Goal: Find contact information: Find contact information

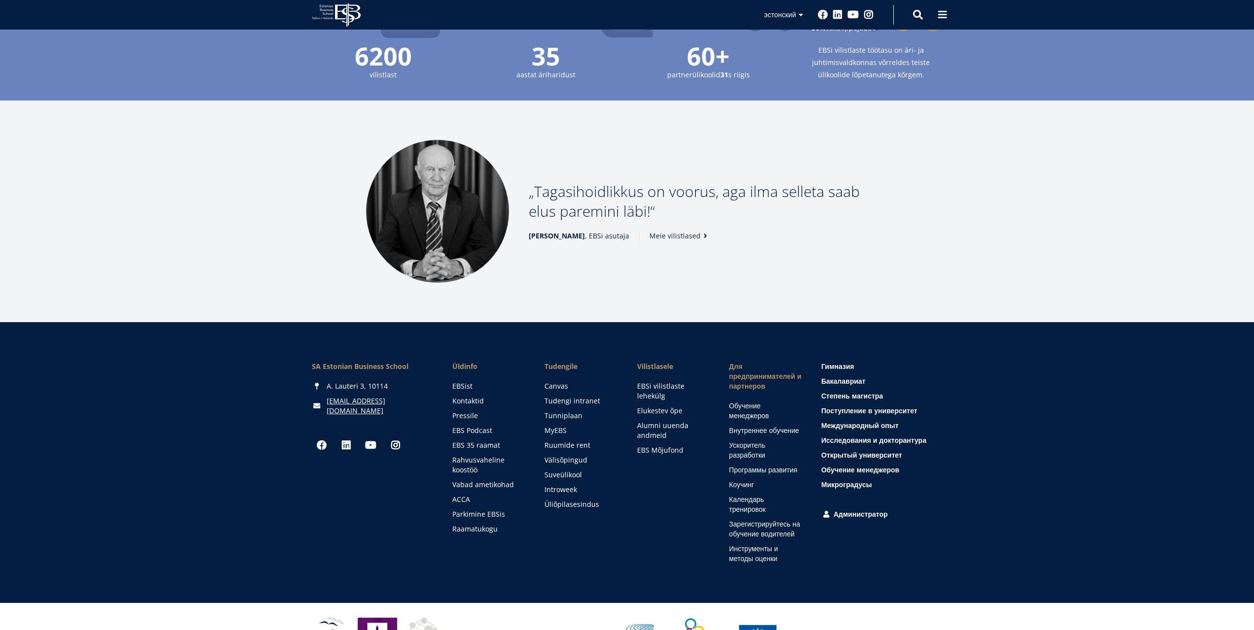
scroll to position [1227, 0]
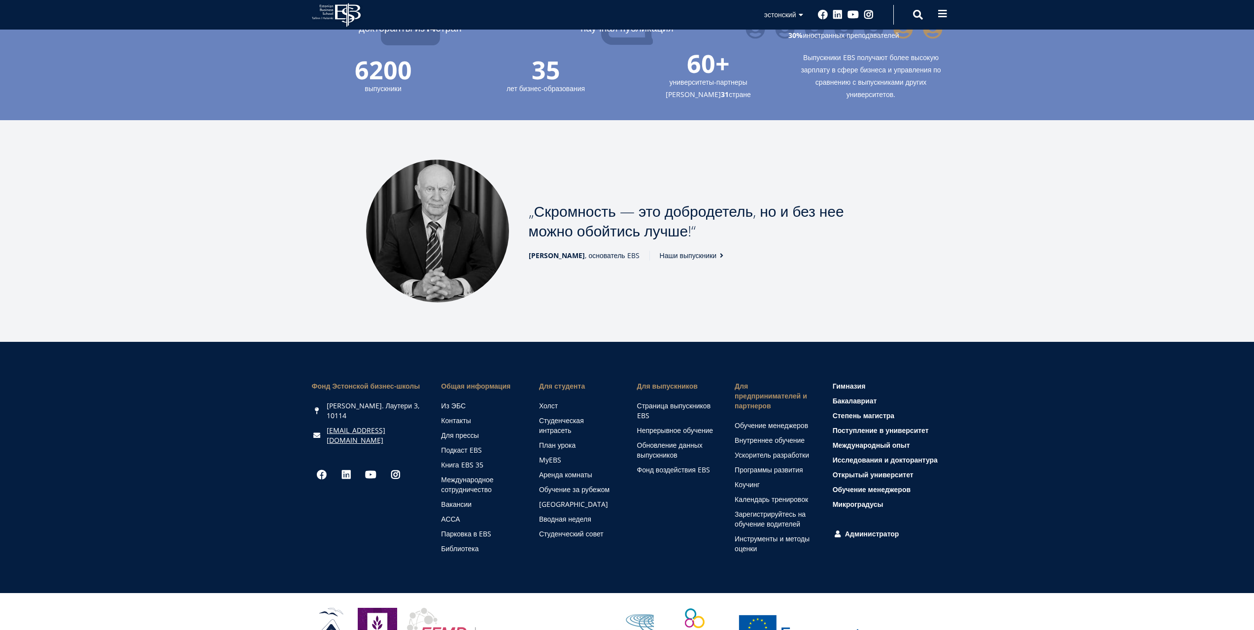
click at [946, 15] on span at bounding box center [942, 14] width 10 height 10
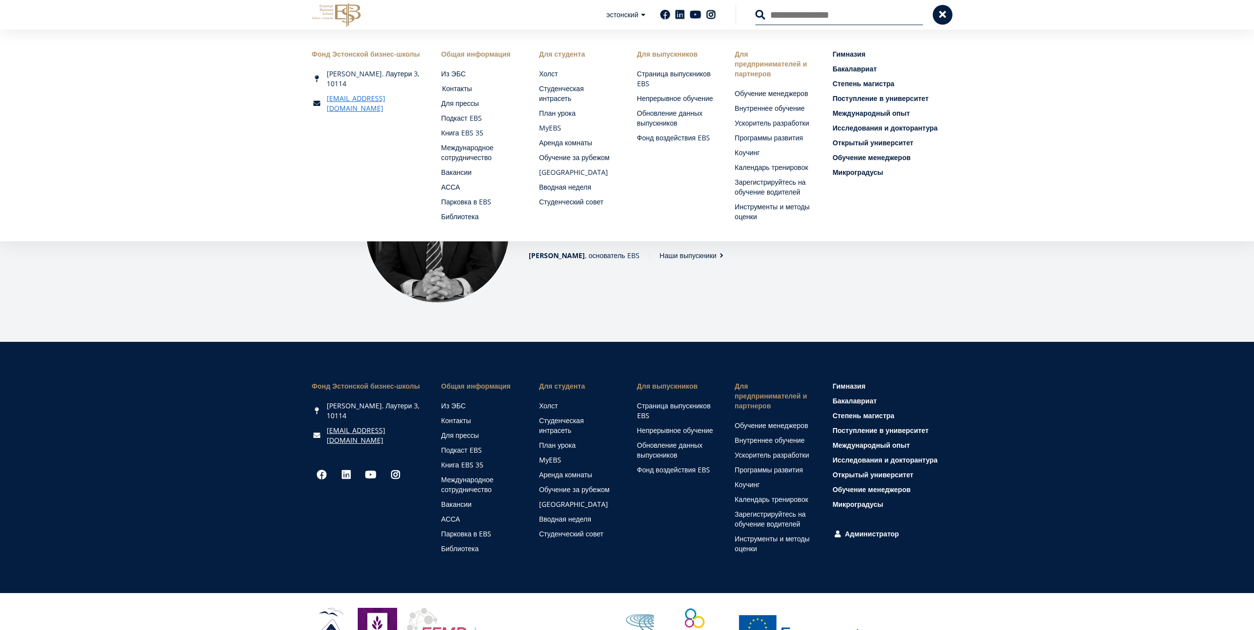
click at [461, 90] on font "Контакты" at bounding box center [457, 88] width 30 height 9
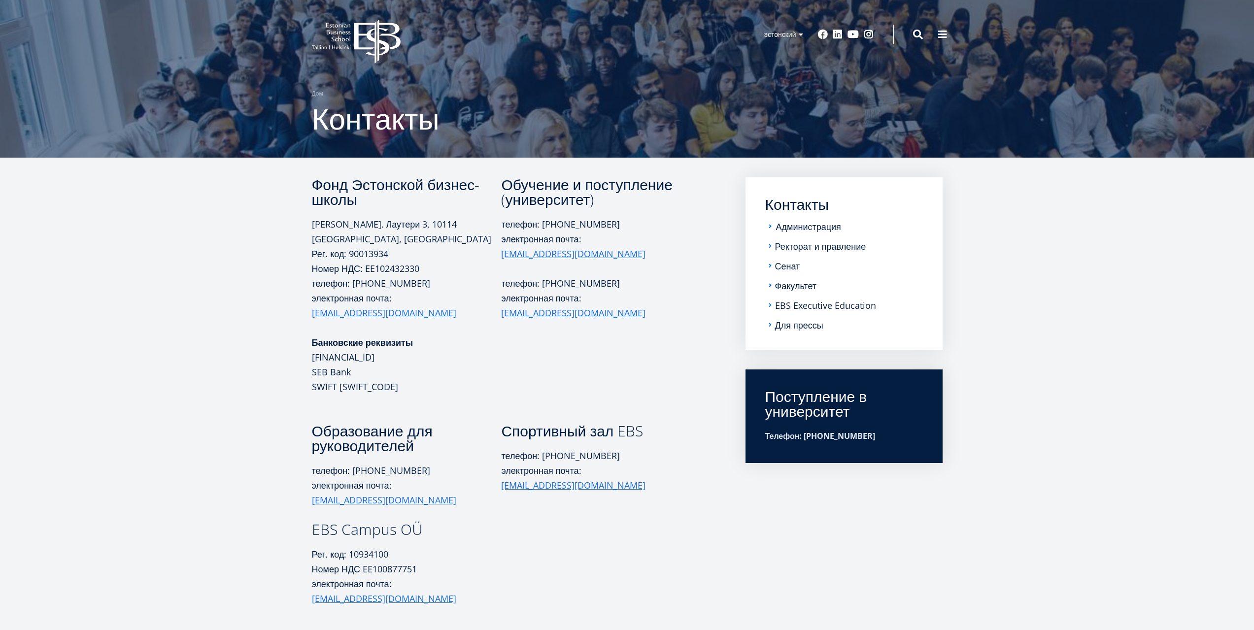
click at [782, 229] on font "Администрация" at bounding box center [808, 227] width 65 height 12
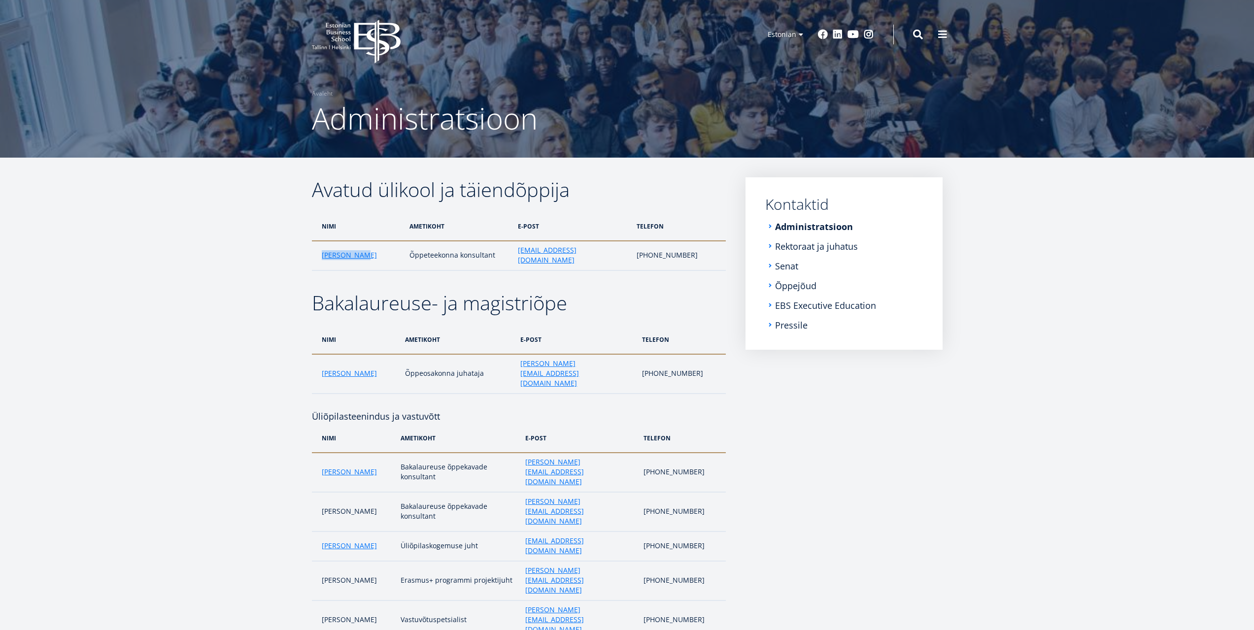
drag, startPoint x: 318, startPoint y: 252, endPoint x: 359, endPoint y: 252, distance: 40.4
click at [359, 252] on td "[PERSON_NAME]" at bounding box center [358, 256] width 93 height 30
click at [597, 254] on td "[EMAIL_ADDRESS][DOMAIN_NAME]" at bounding box center [572, 256] width 119 height 30
drag, startPoint x: 556, startPoint y: 252, endPoint x: 515, endPoint y: 252, distance: 40.9
click at [515, 252] on td "[EMAIL_ADDRESS][DOMAIN_NAME]" at bounding box center [572, 256] width 119 height 30
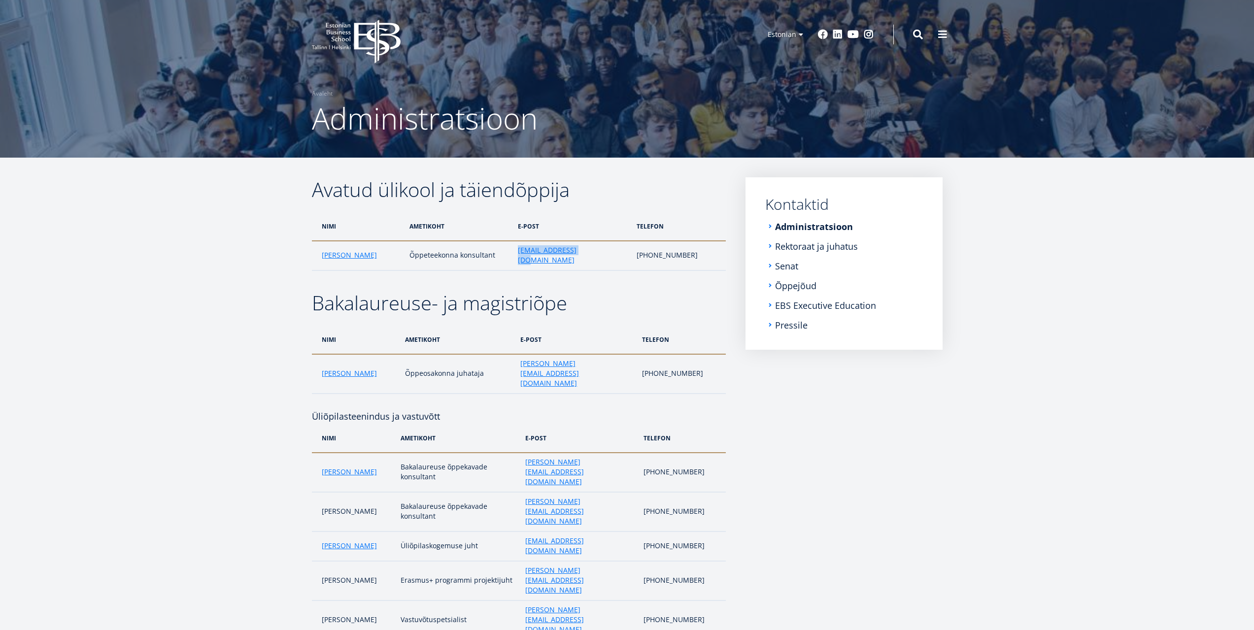
copy link "[EMAIL_ADDRESS][DOMAIN_NAME]"
